Goal: Task Accomplishment & Management: Use online tool/utility

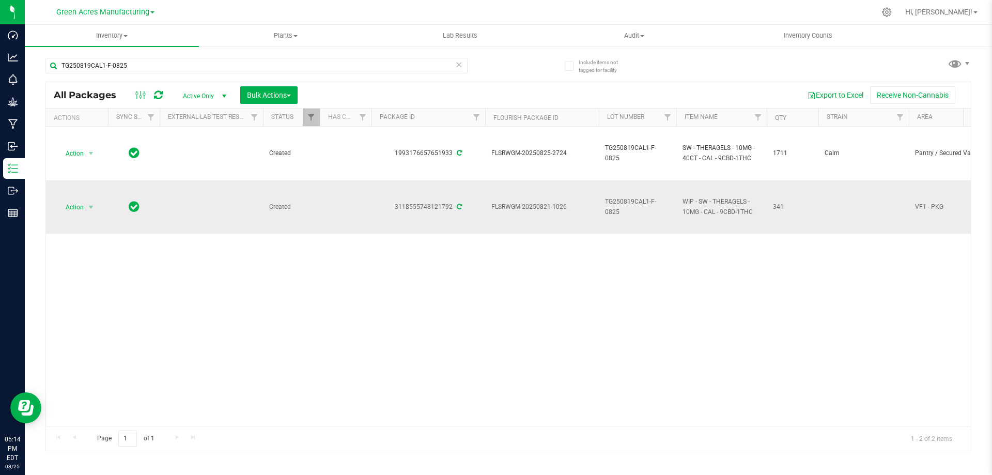
click at [69, 205] on span "Action" at bounding box center [70, 207] width 28 height 14
click at [77, 224] on li "Adjust qty" at bounding box center [97, 223] width 80 height 15
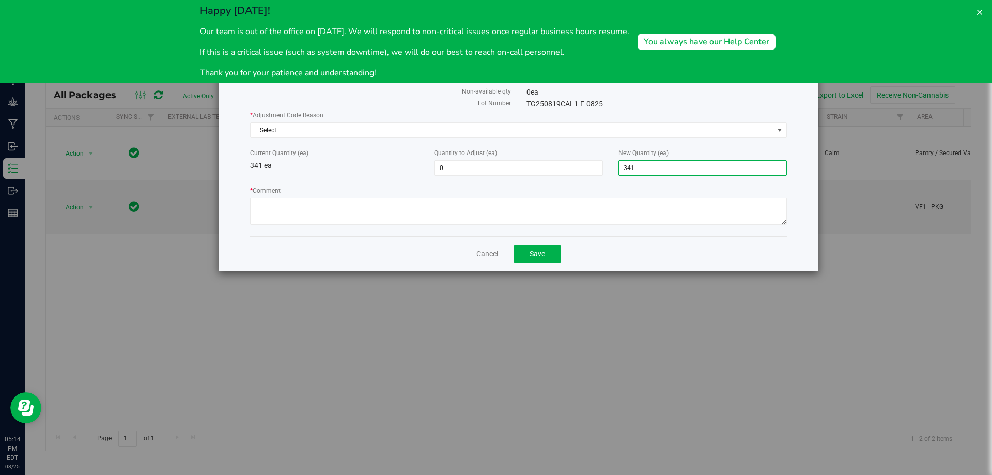
click at [677, 164] on span "341 341" at bounding box center [702, 167] width 168 height 15
click at [676, 164] on input "341" at bounding box center [702, 168] width 167 height 14
type input "139"
type input "-202"
type input "139"
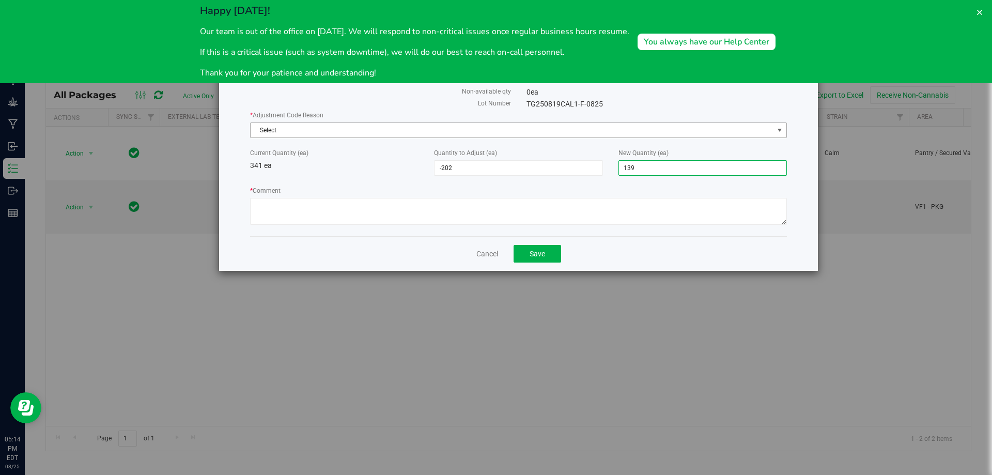
click at [403, 131] on span "Select" at bounding box center [512, 130] width 523 height 14
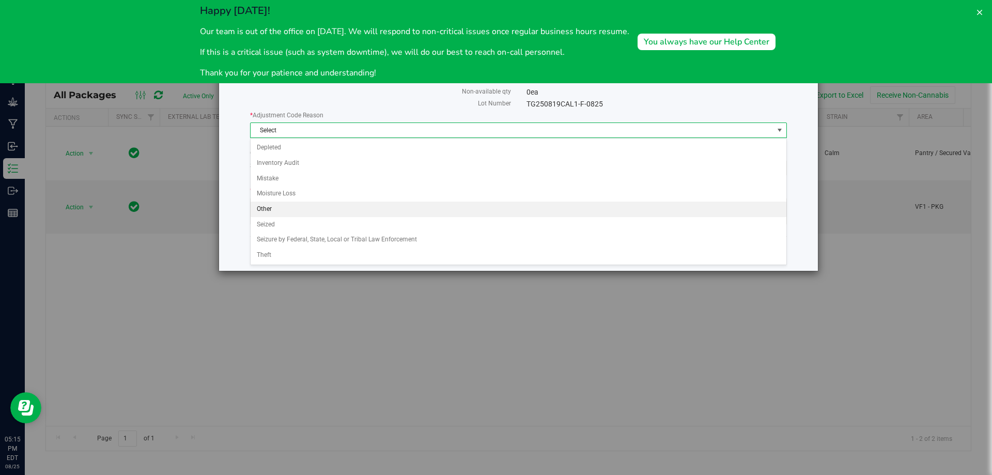
click at [269, 210] on li "Other" at bounding box center [519, 208] width 536 height 15
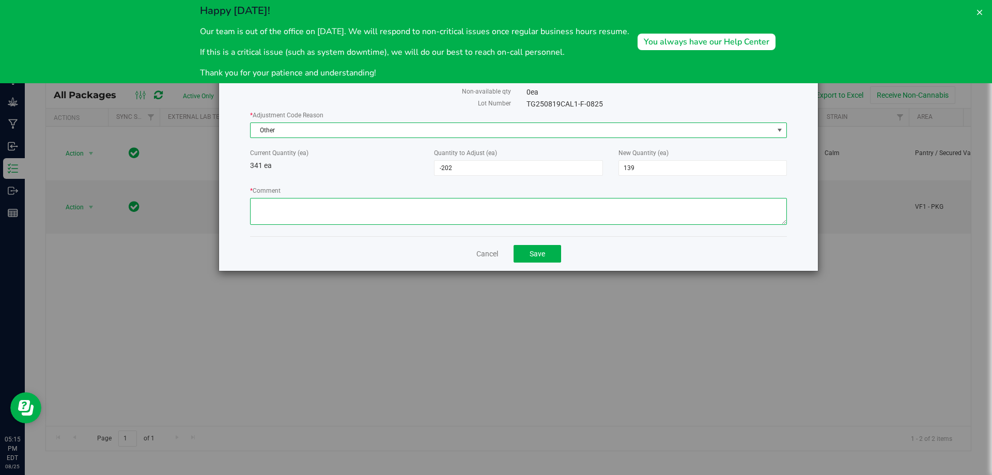
click at [296, 211] on textarea "* Comment" at bounding box center [518, 211] width 537 height 27
type textarea "W"
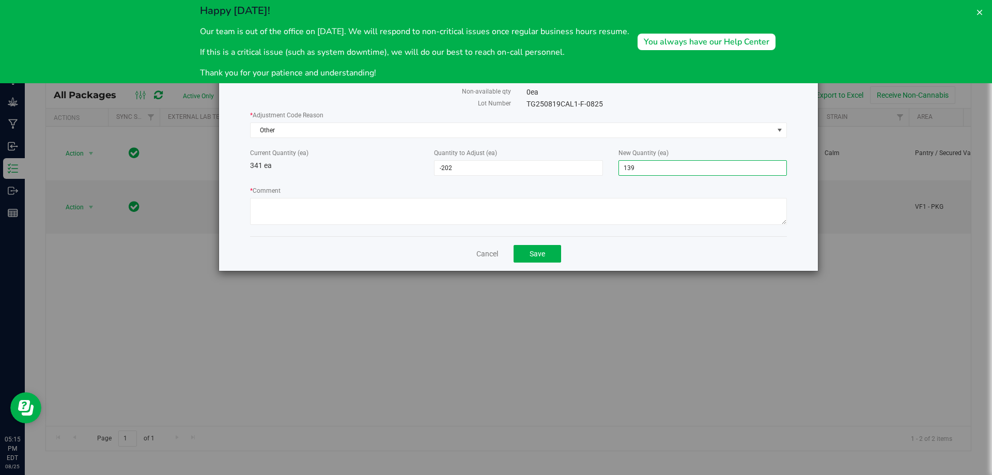
click at [645, 168] on span "139 139" at bounding box center [702, 167] width 168 height 15
click at [645, 168] on input "139" at bounding box center [702, 168] width 167 height 14
type input "231"
type input "-110"
type input "231"
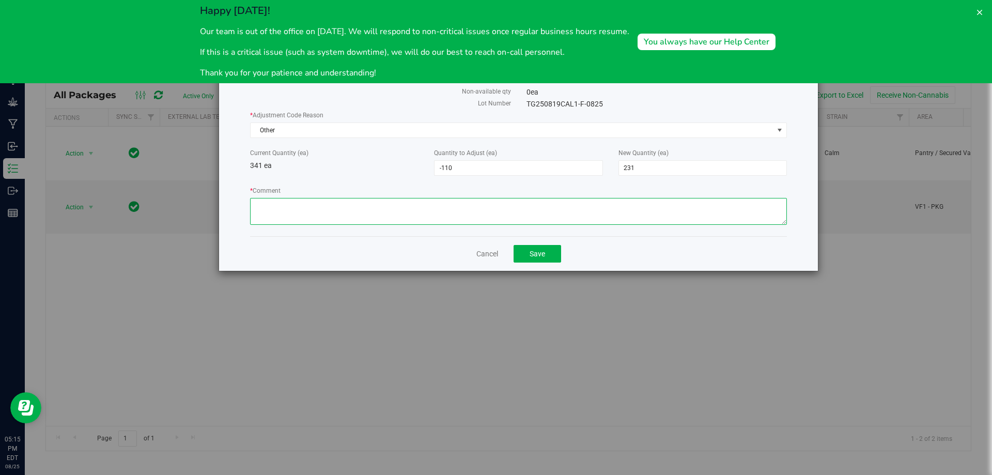
click at [455, 210] on textarea "* Comment" at bounding box center [518, 211] width 537 height 27
type textarea "WEIGHT OF WASTE WAS 179.5 GRAMS, EQUALS 231 EACHS"
click at [547, 255] on button "Save" at bounding box center [538, 254] width 48 height 18
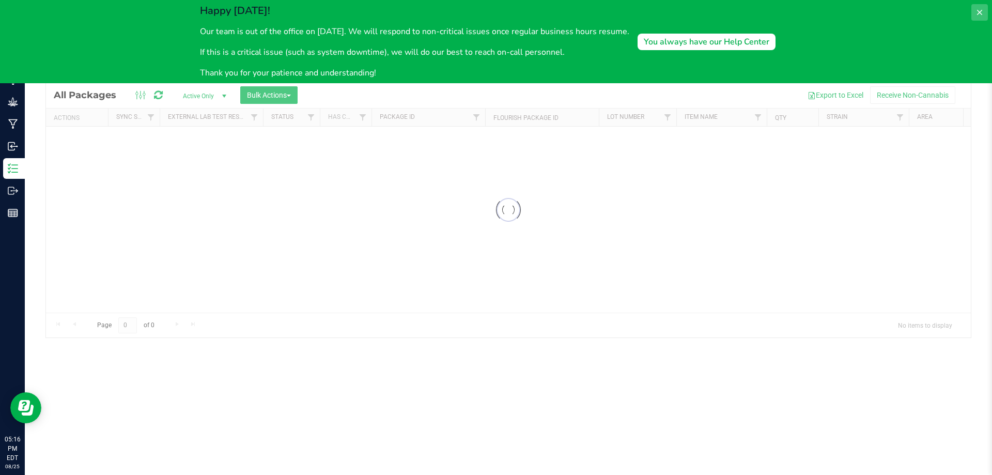
click at [984, 12] on button at bounding box center [979, 12] width 17 height 17
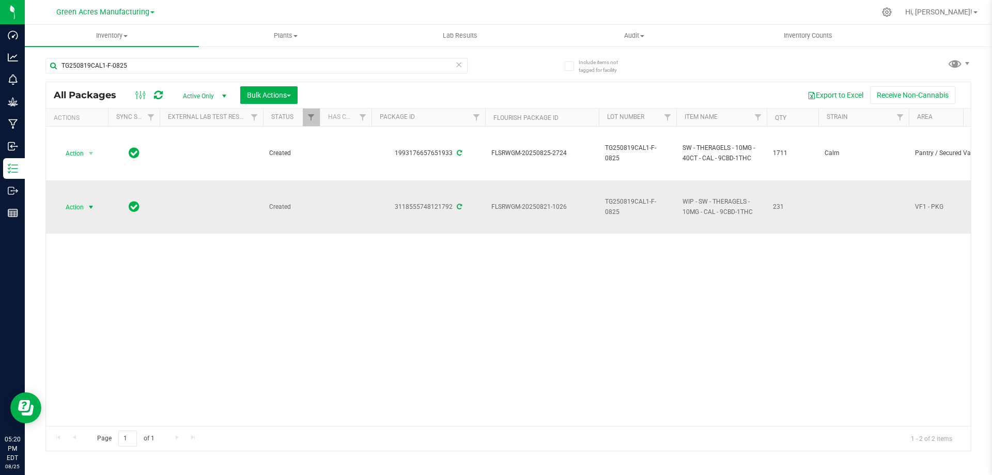
click at [92, 210] on span "select" at bounding box center [91, 207] width 8 height 8
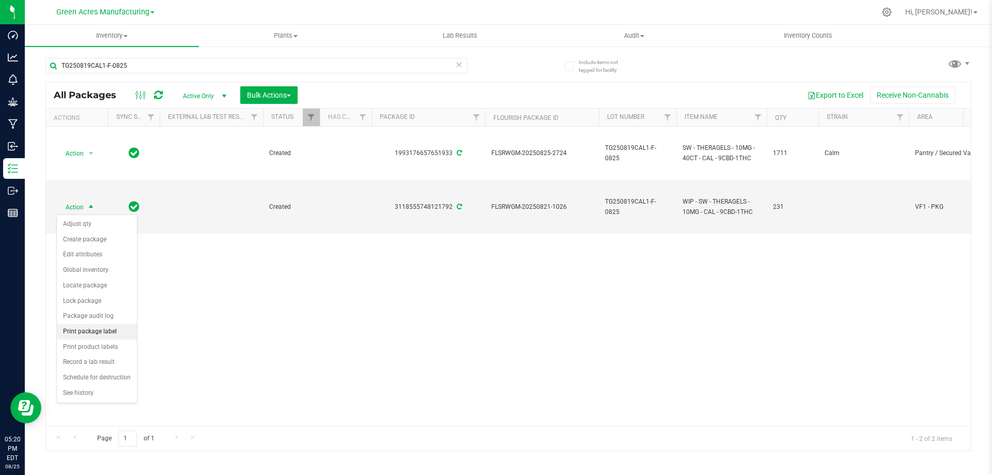
click at [93, 338] on li "Print package label" at bounding box center [97, 331] width 80 height 15
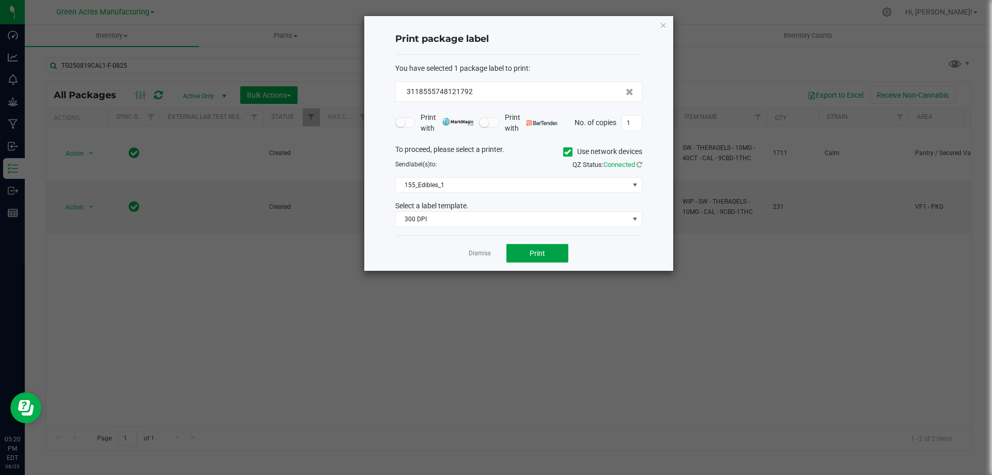
click at [538, 253] on span "Print" at bounding box center [537, 253] width 15 height 8
click at [492, 252] on div "Dismiss Print" at bounding box center [518, 253] width 247 height 36
click at [479, 256] on link "Dismiss" at bounding box center [480, 253] width 22 height 9
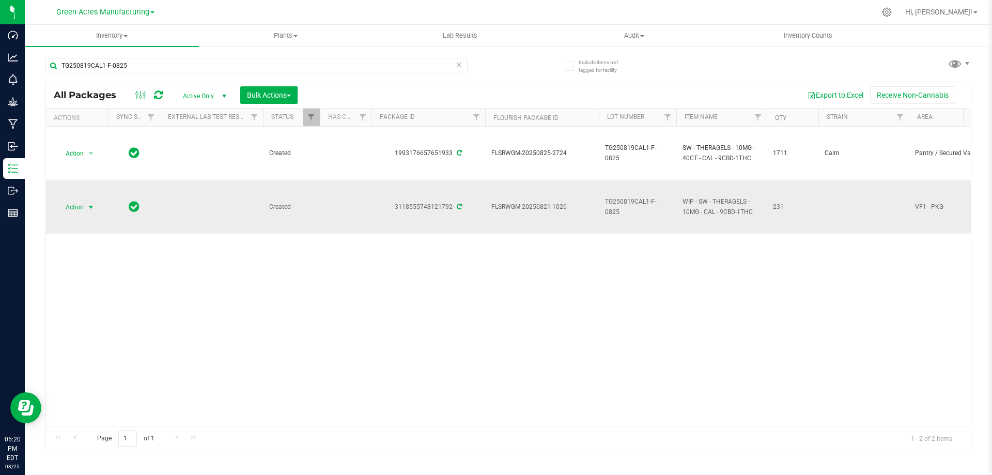
click at [79, 208] on span "Action" at bounding box center [70, 207] width 28 height 14
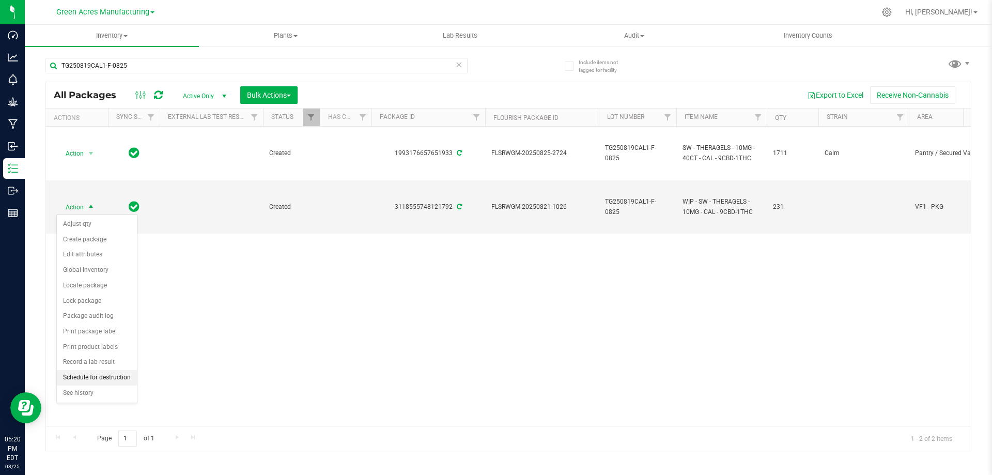
click at [111, 378] on li "Schedule for destruction" at bounding box center [97, 377] width 80 height 15
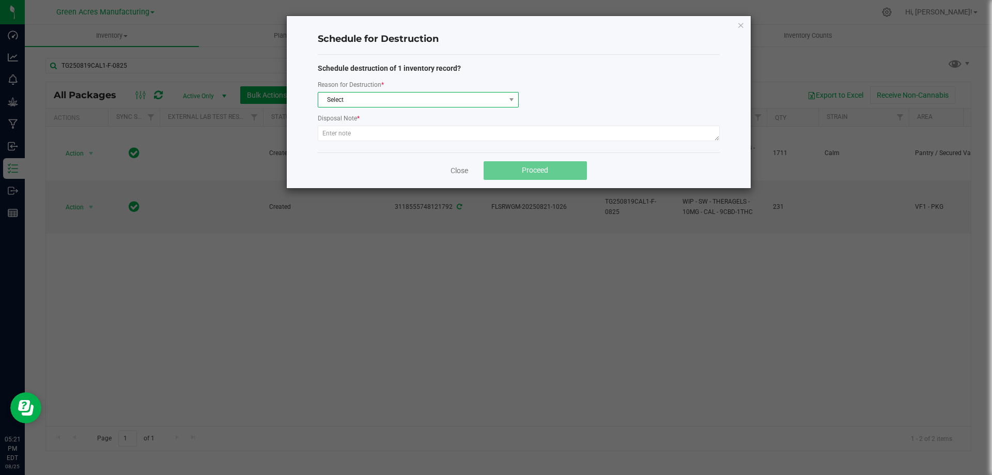
click at [379, 98] on span "Select" at bounding box center [411, 99] width 187 height 14
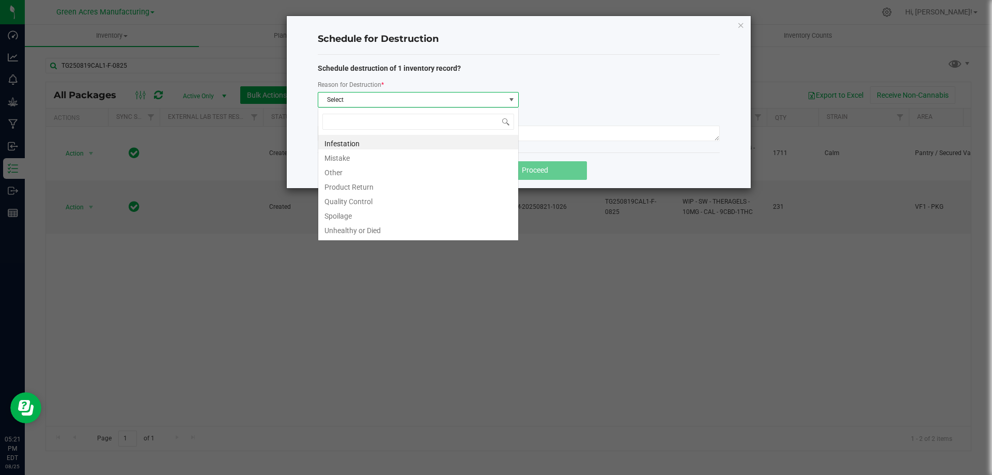
scroll to position [15, 201]
type input "W"
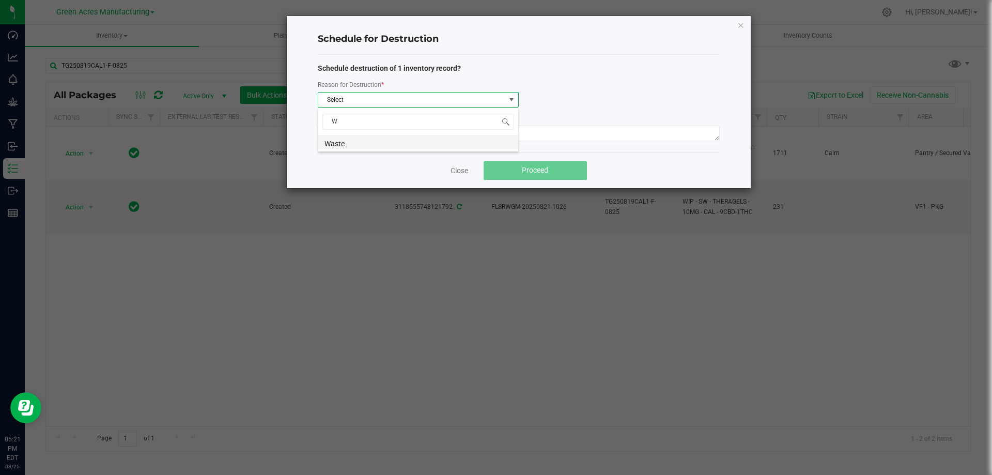
click at [370, 147] on li "Waste" at bounding box center [418, 142] width 200 height 14
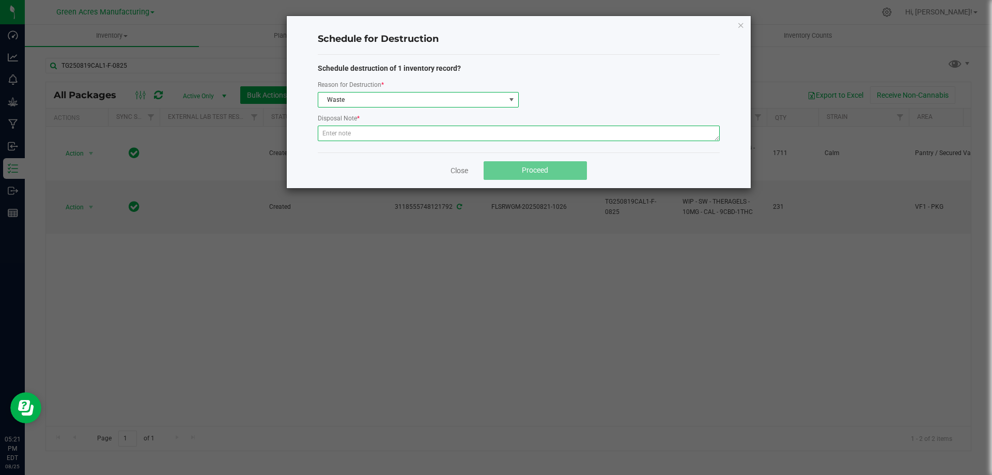
click at [374, 139] on textarea at bounding box center [519, 133] width 402 height 15
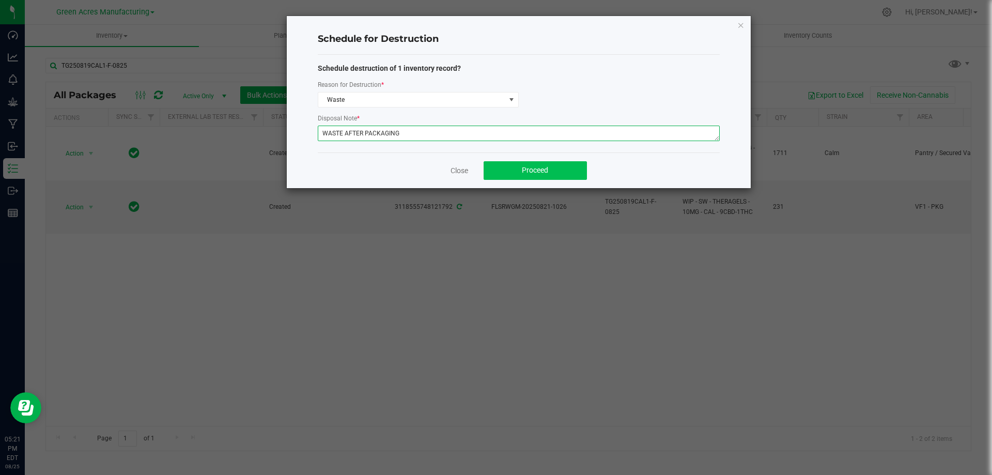
type textarea "WASTE AFTER PACKAGING"
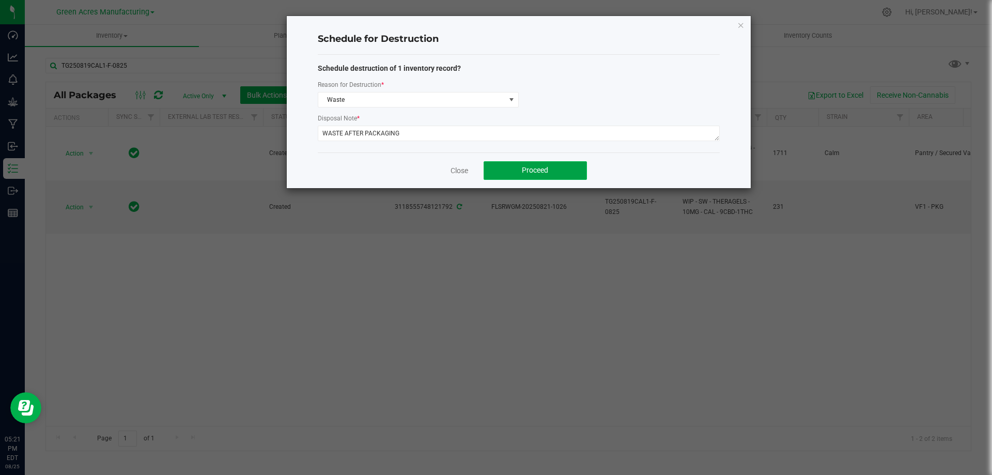
click at [500, 171] on button "Proceed" at bounding box center [535, 170] width 103 height 19
